Goal: Transaction & Acquisition: Subscribe to service/newsletter

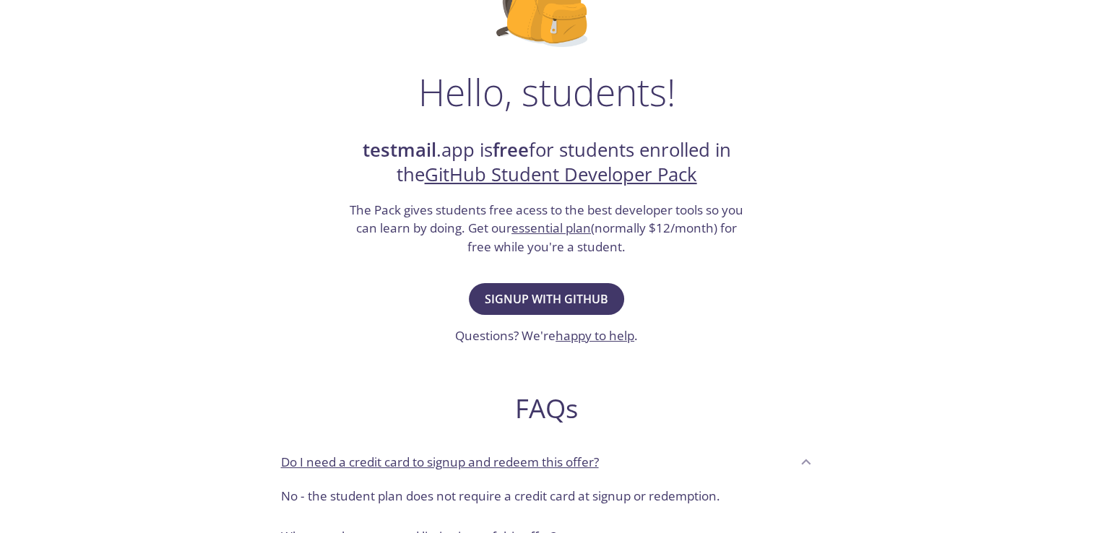
scroll to position [176, 0]
click at [540, 300] on span "Signup with GitHub" at bounding box center [547, 298] width 124 height 20
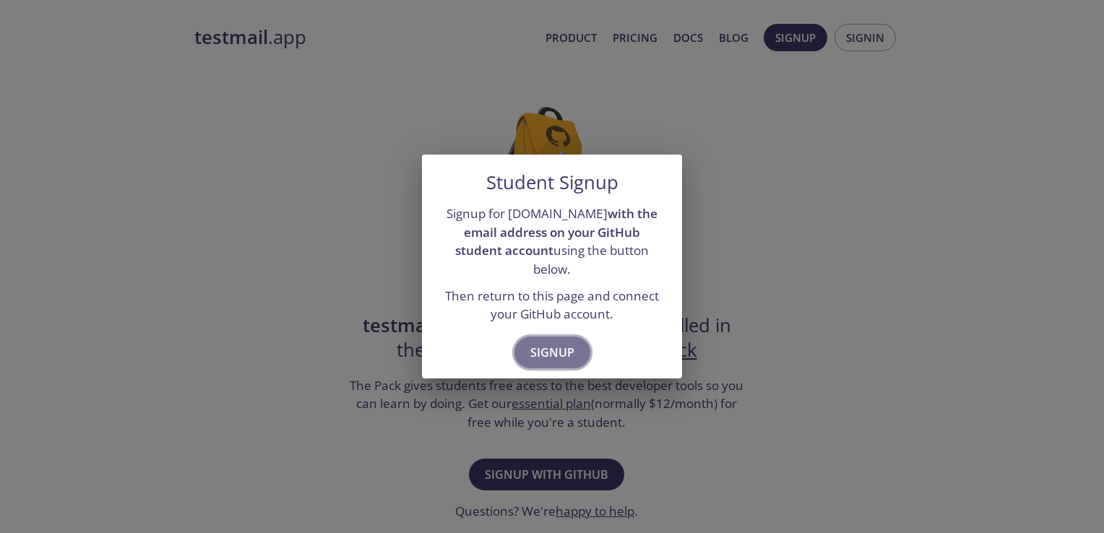
click at [555, 342] on span "Signup" at bounding box center [552, 352] width 44 height 20
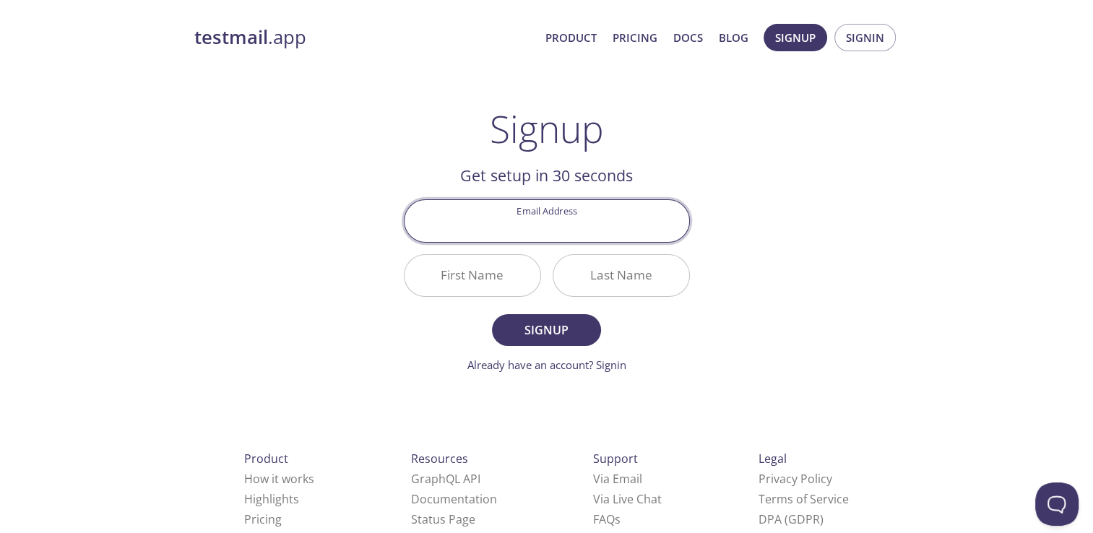
click at [552, 233] on input "Email Address" at bounding box center [547, 220] width 285 height 41
type input "jariwalaharshal80@gmail.com"
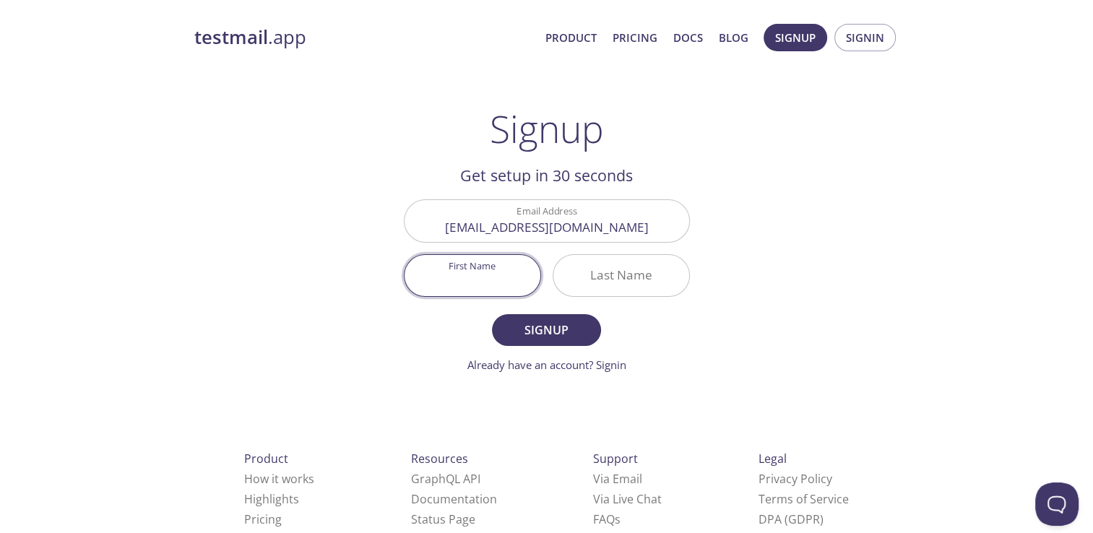
click at [498, 272] on input "First Name" at bounding box center [473, 275] width 136 height 41
type input "Harshal"
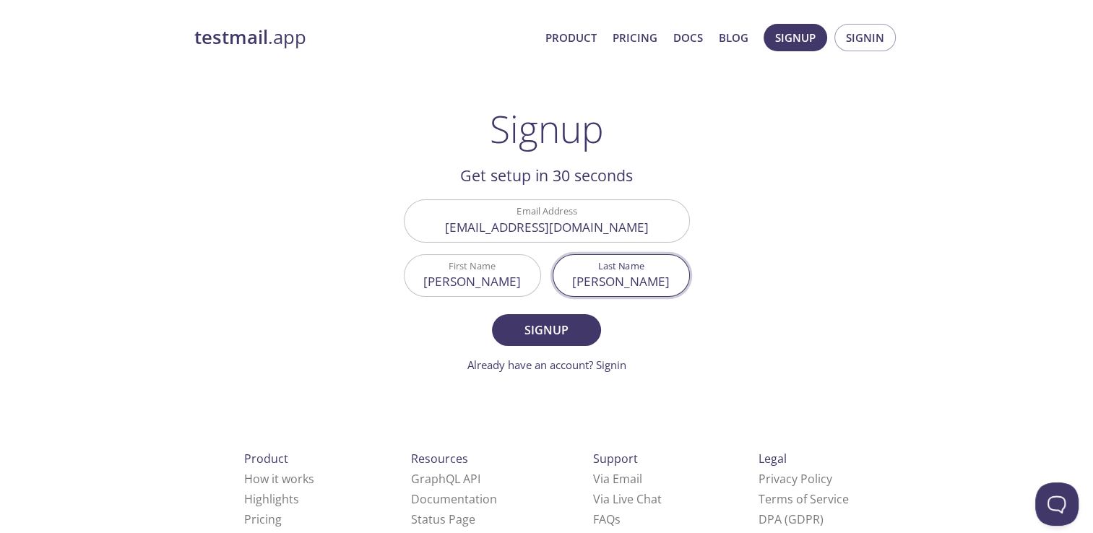
type input "jariwala"
click at [492, 314] on button "Signup" at bounding box center [546, 330] width 108 height 32
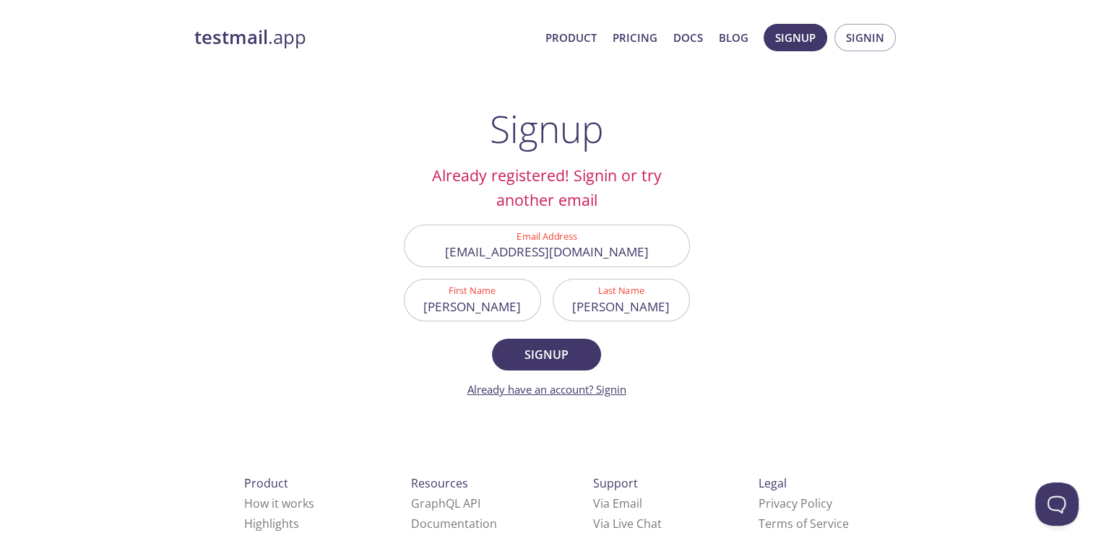
click at [610, 387] on link "Already have an account? Signin" at bounding box center [546, 389] width 159 height 14
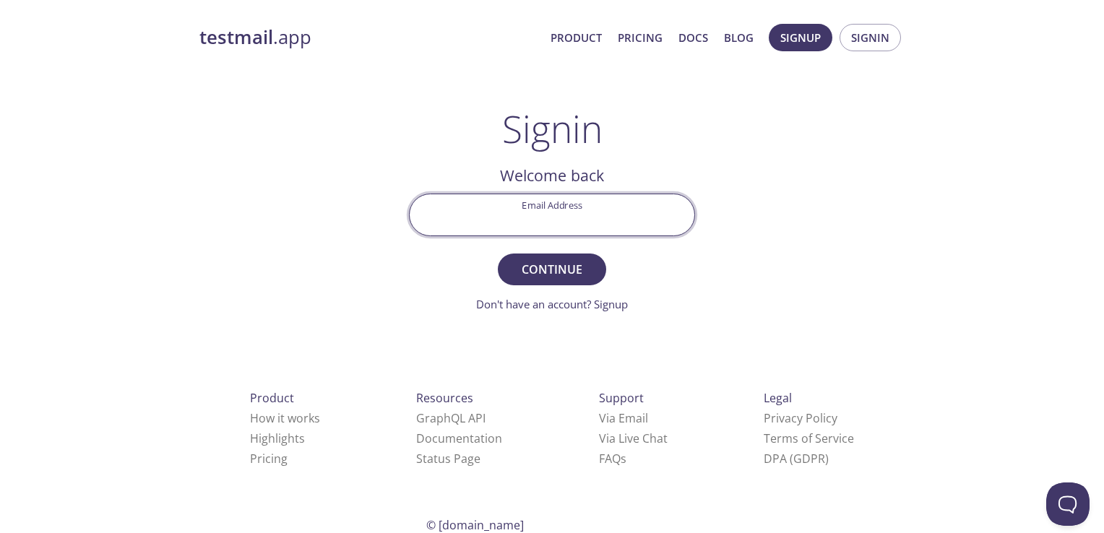
click at [597, 204] on input "Email Address" at bounding box center [552, 214] width 285 height 41
type input "jariwalaharshal80@gmail.com"
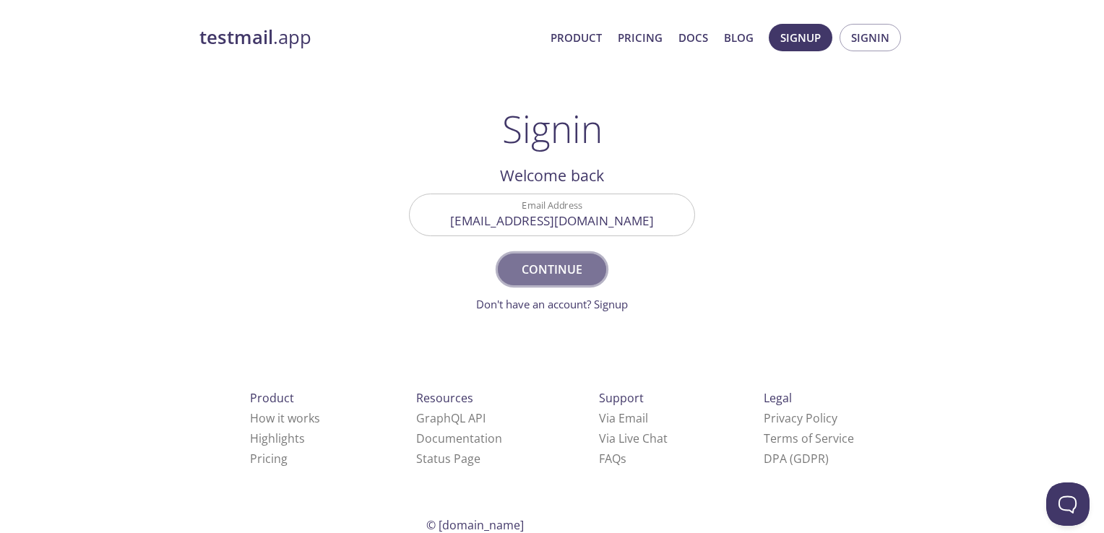
click at [542, 266] on span "Continue" at bounding box center [552, 269] width 77 height 20
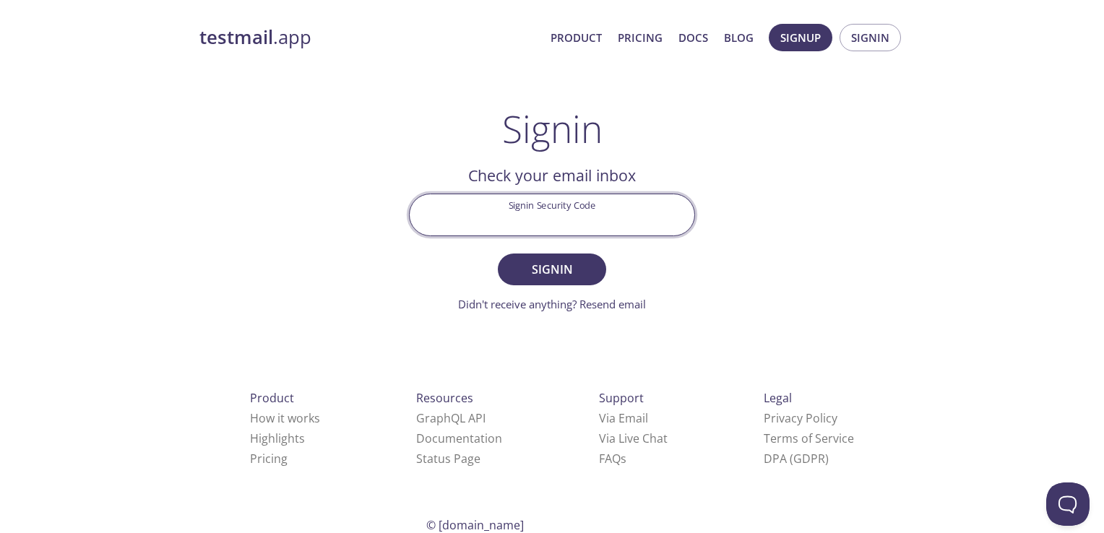
click at [554, 230] on input "Signin Security Code" at bounding box center [552, 214] width 285 height 41
paste input "A32FZYB"
type input "A32FZYB"
click at [498, 254] on button "Signin" at bounding box center [552, 270] width 108 height 32
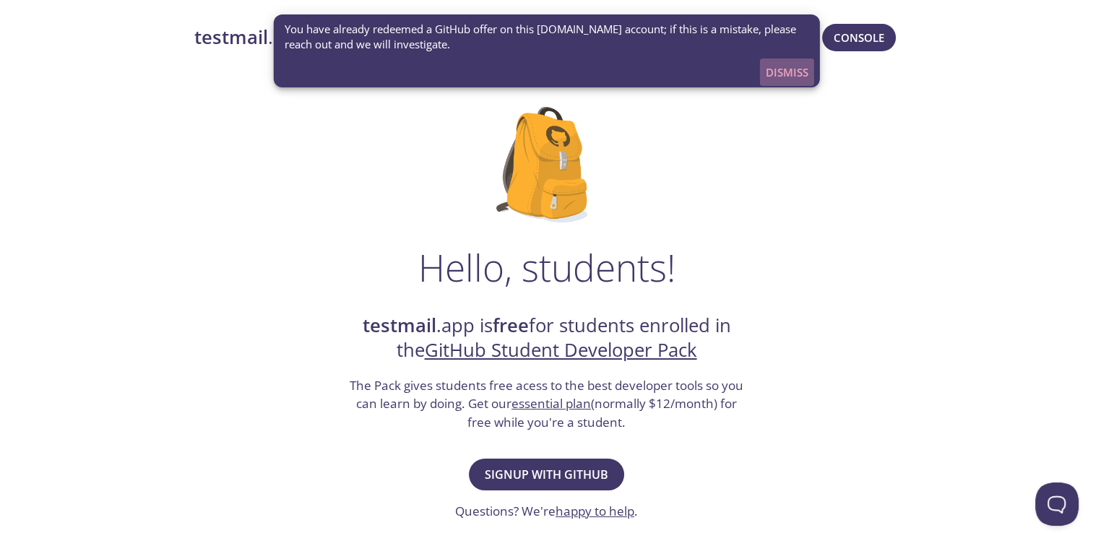
click at [785, 71] on span "Dismiss" at bounding box center [787, 72] width 43 height 19
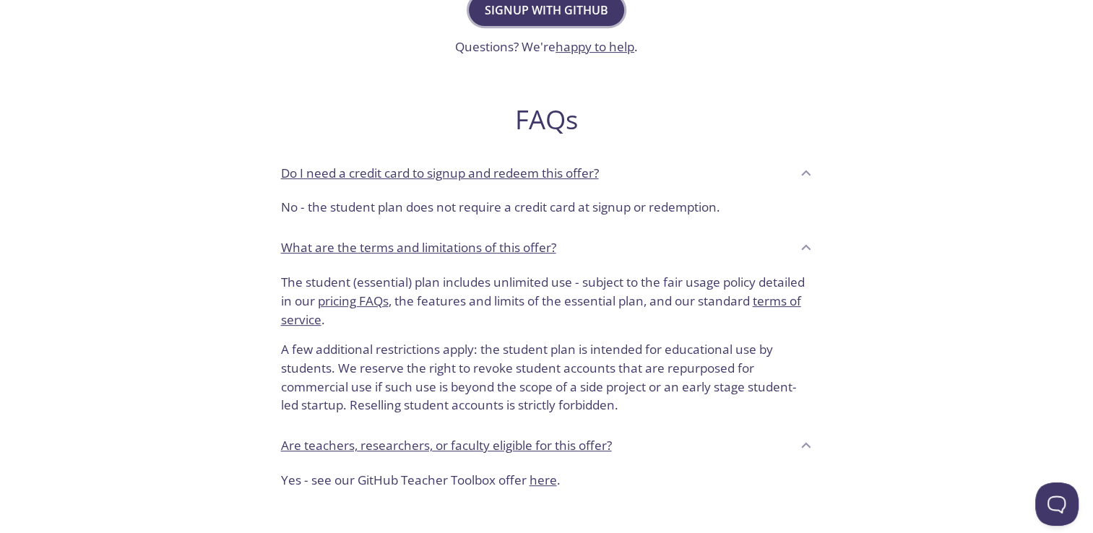
scroll to position [471, 0]
